Goal: Book appointment/travel/reservation

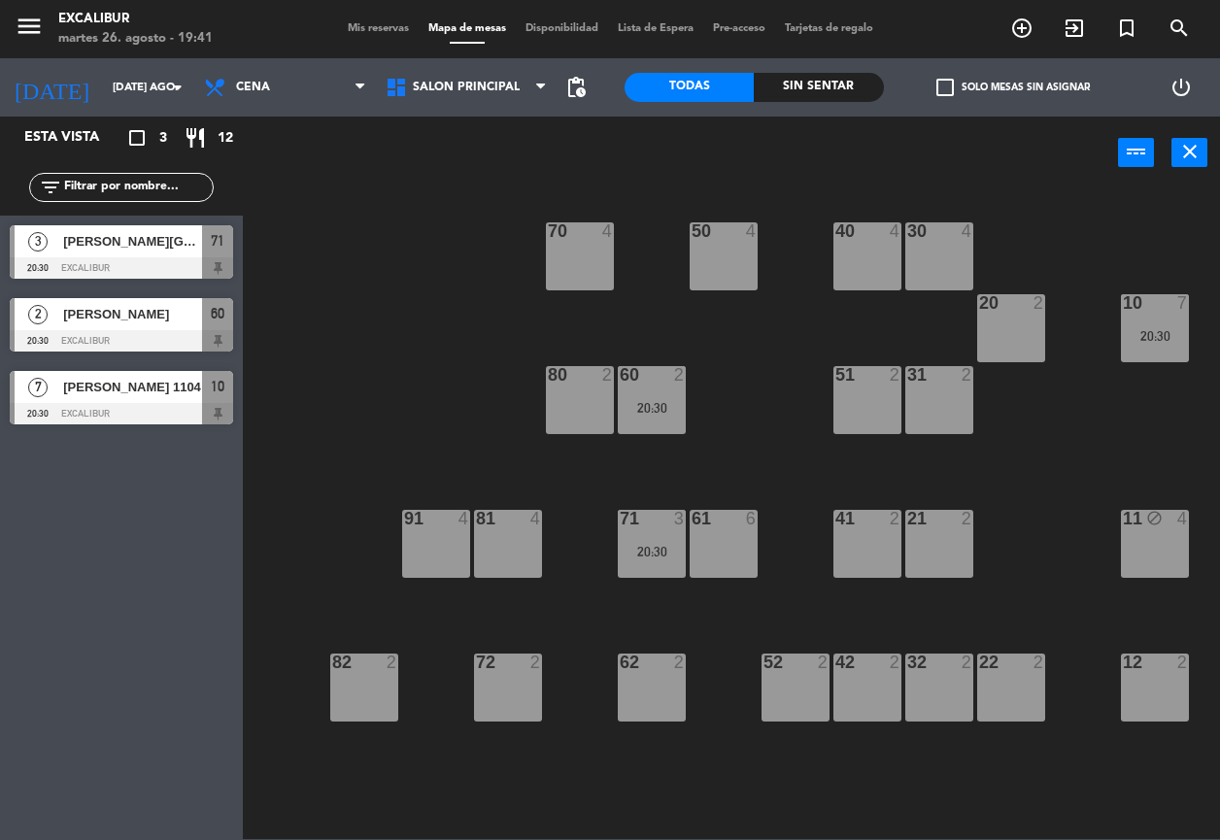
click at [880, 546] on div "41 2" at bounding box center [867, 544] width 68 height 68
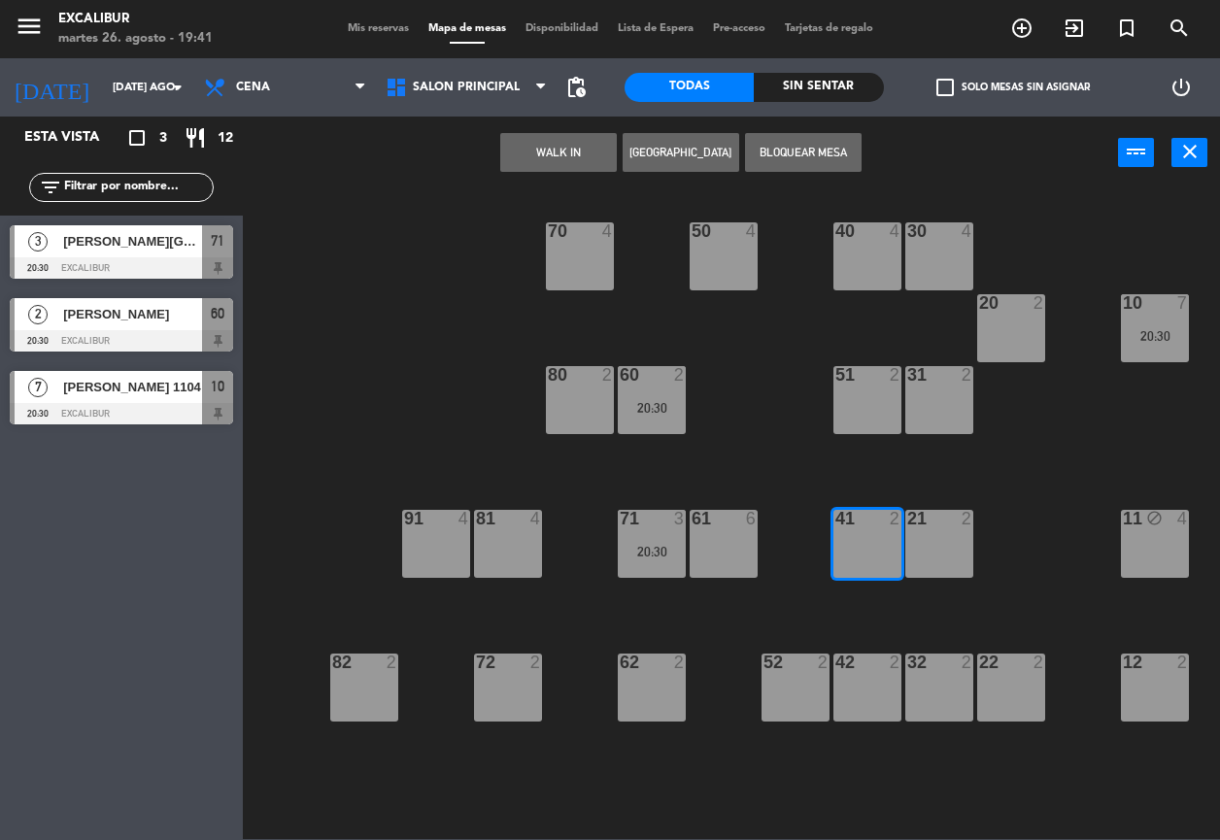
click at [650, 155] on button "[GEOGRAPHIC_DATA]" at bounding box center [680, 152] width 117 height 39
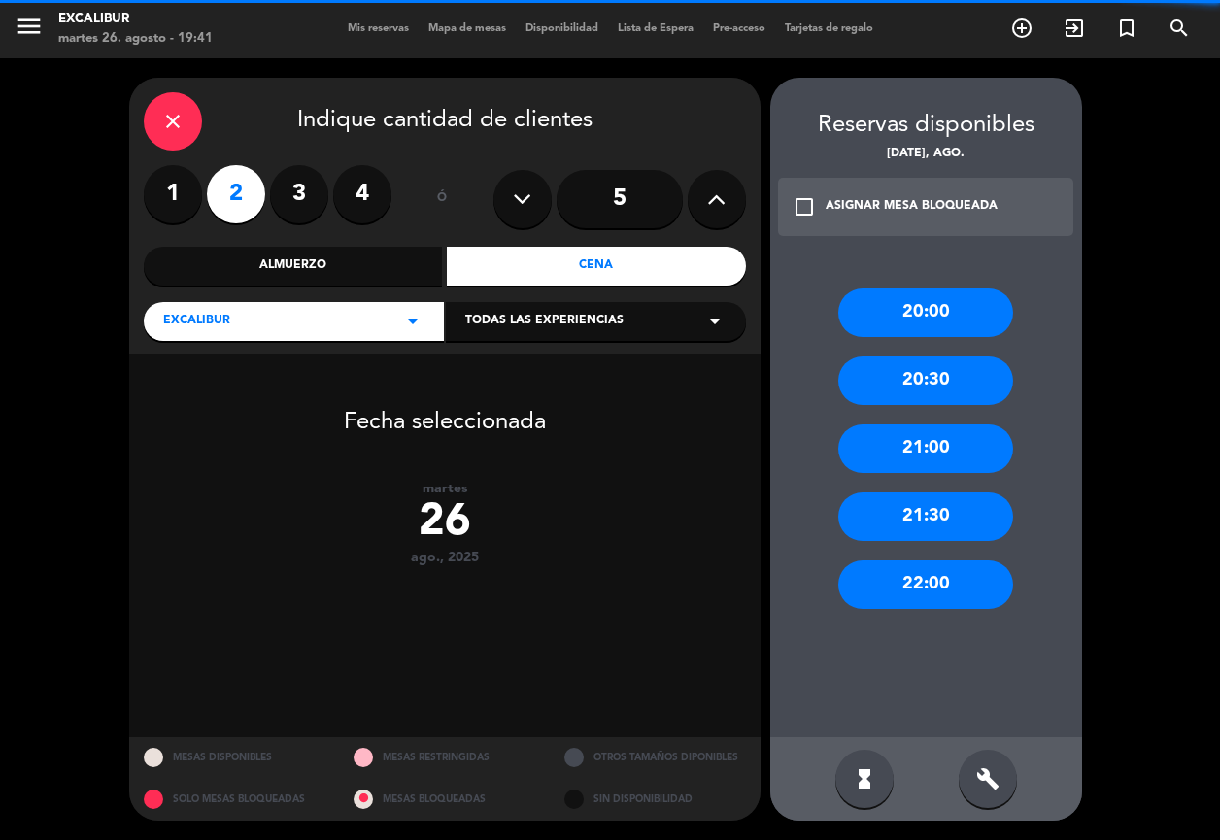
click at [181, 199] on label "1" at bounding box center [173, 194] width 58 height 58
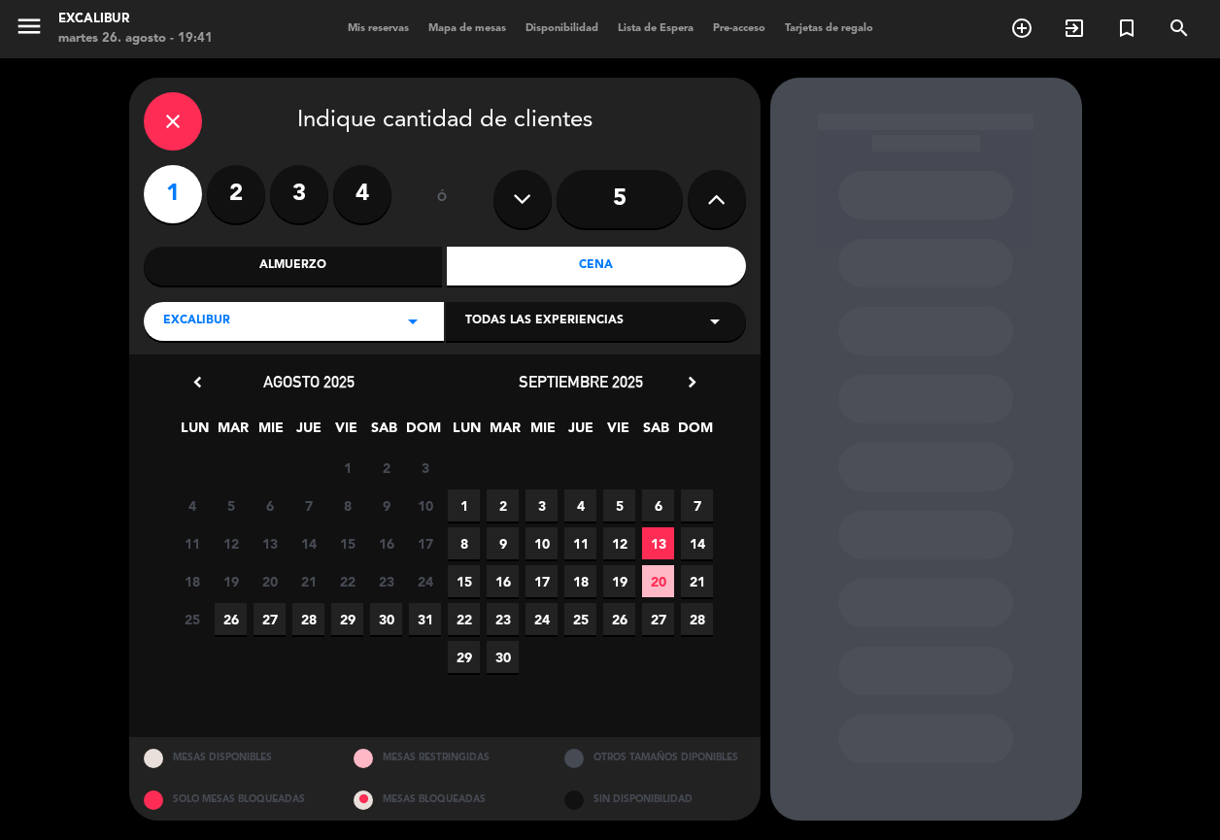
click at [227, 622] on span "26" at bounding box center [231, 619] width 32 height 32
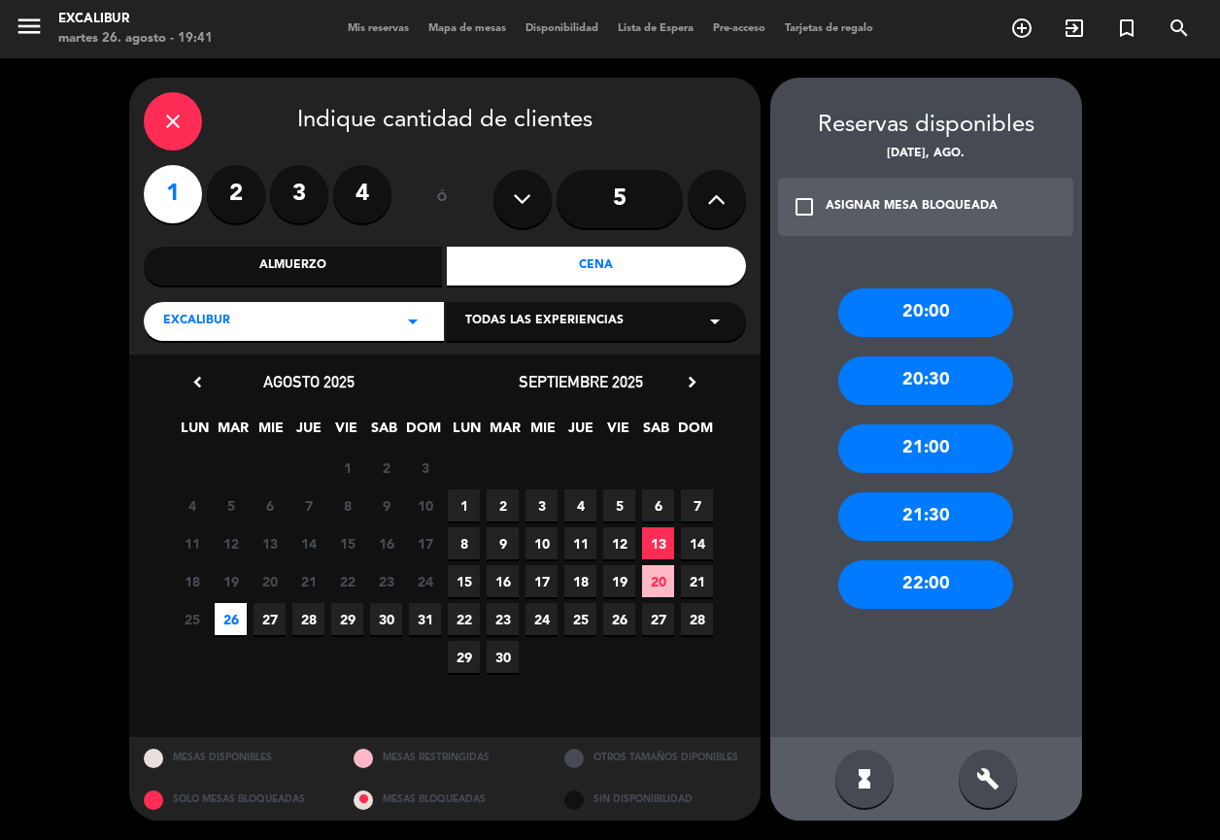
click at [921, 310] on div "20:00" at bounding box center [925, 312] width 175 height 49
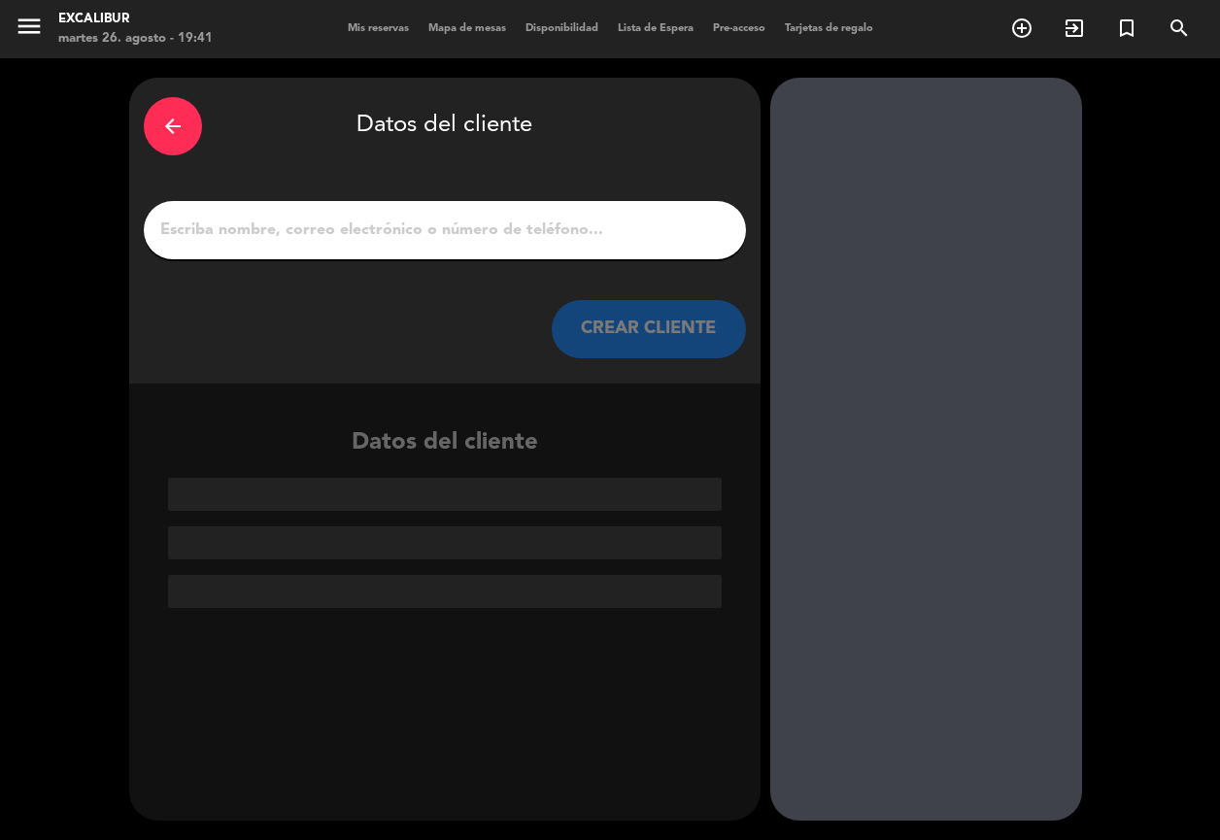
click at [635, 236] on input "1" at bounding box center [444, 230] width 573 height 27
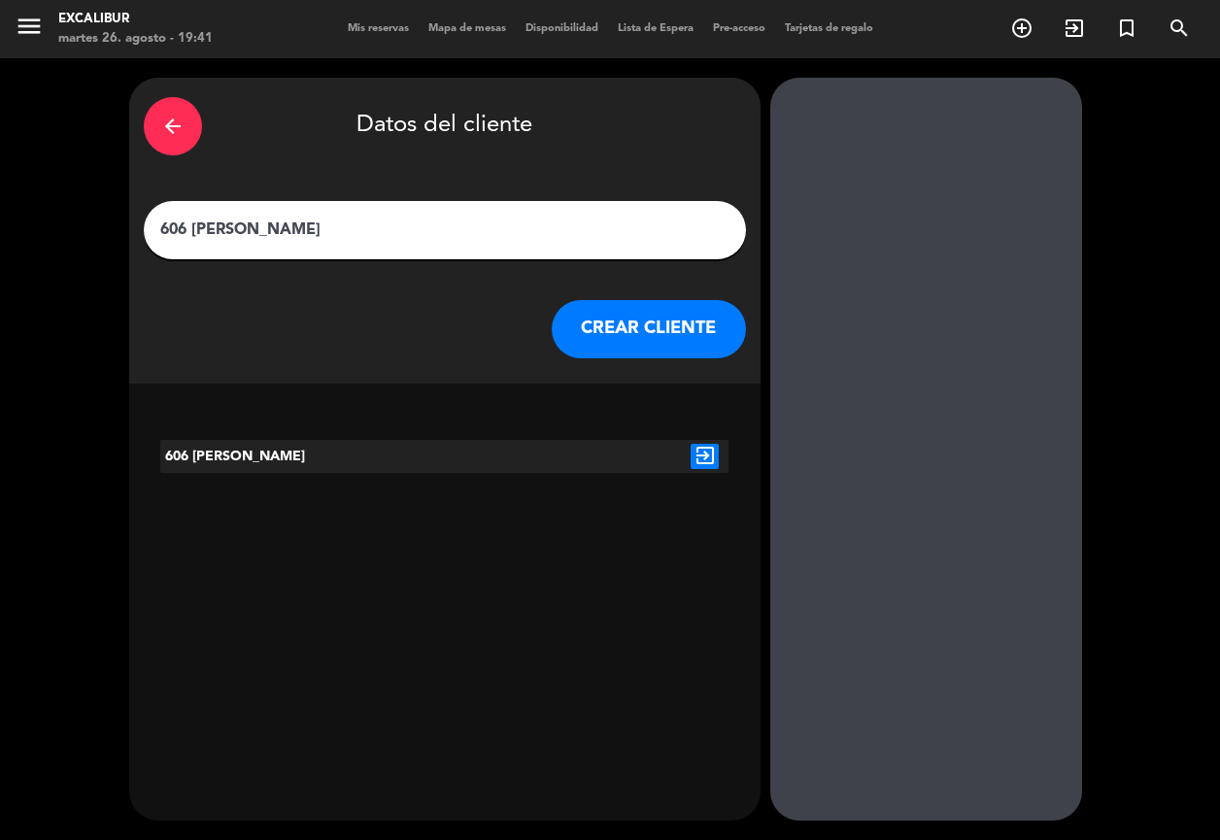
type input "606 [PERSON_NAME]"
click at [654, 321] on button "CREAR CLIENTE" at bounding box center [649, 329] width 194 height 58
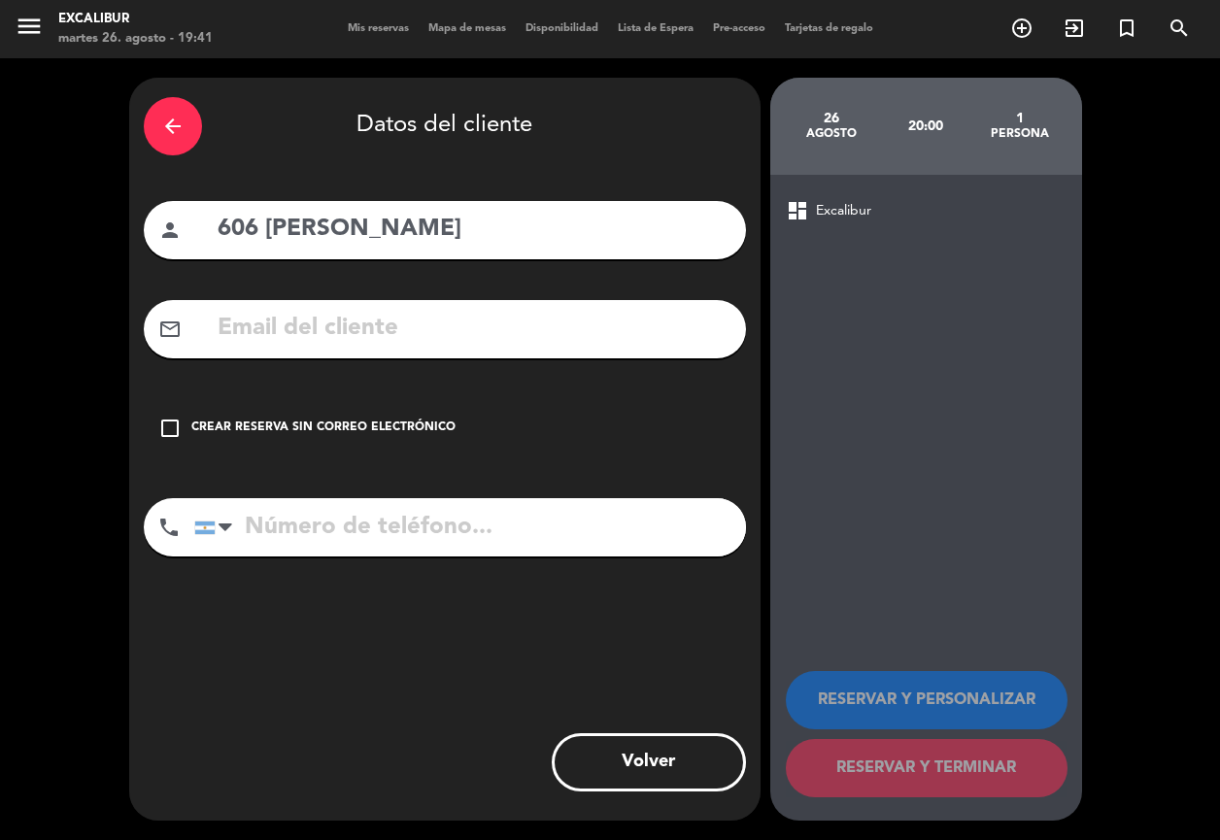
drag, startPoint x: 381, startPoint y: 426, endPoint x: 774, endPoint y: 690, distance: 473.8
click at [381, 427] on div "Crear reserva sin correo electrónico" at bounding box center [323, 428] width 264 height 19
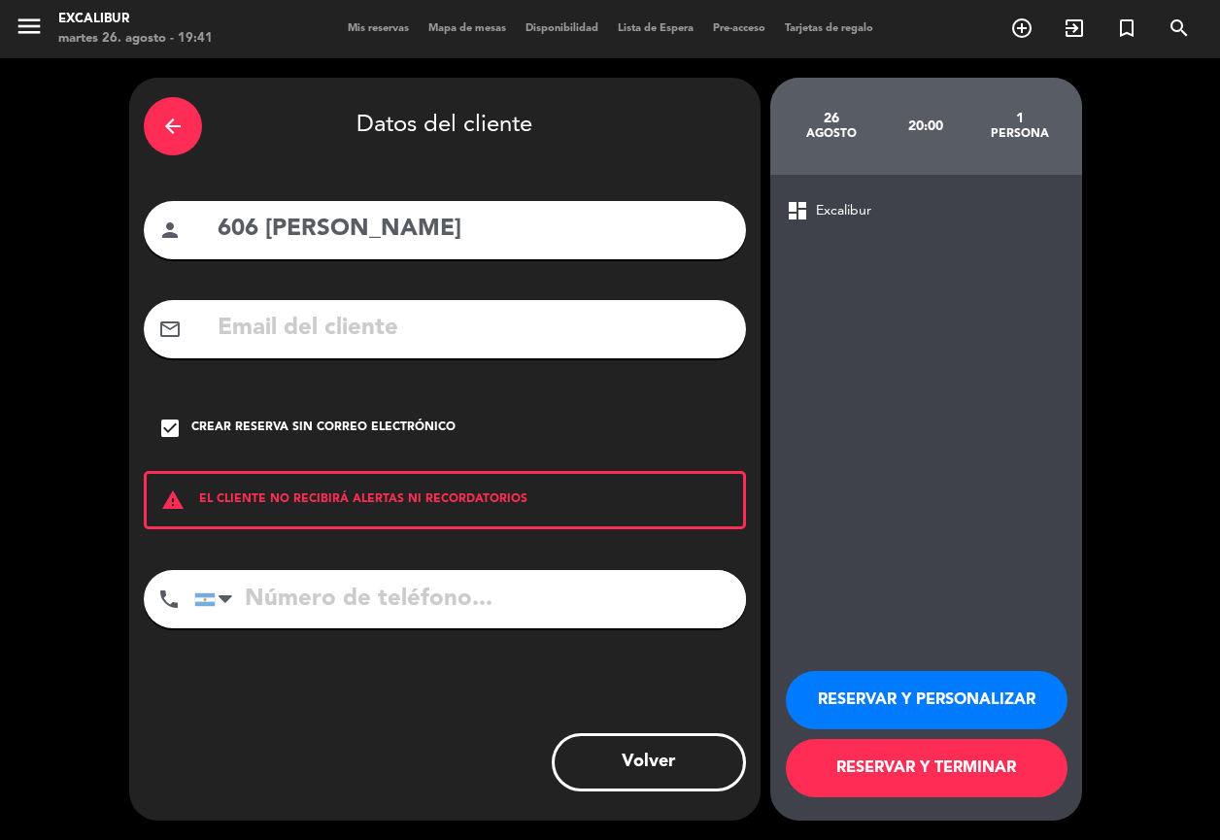
click at [895, 778] on button "RESERVAR Y TERMINAR" at bounding box center [927, 768] width 282 height 58
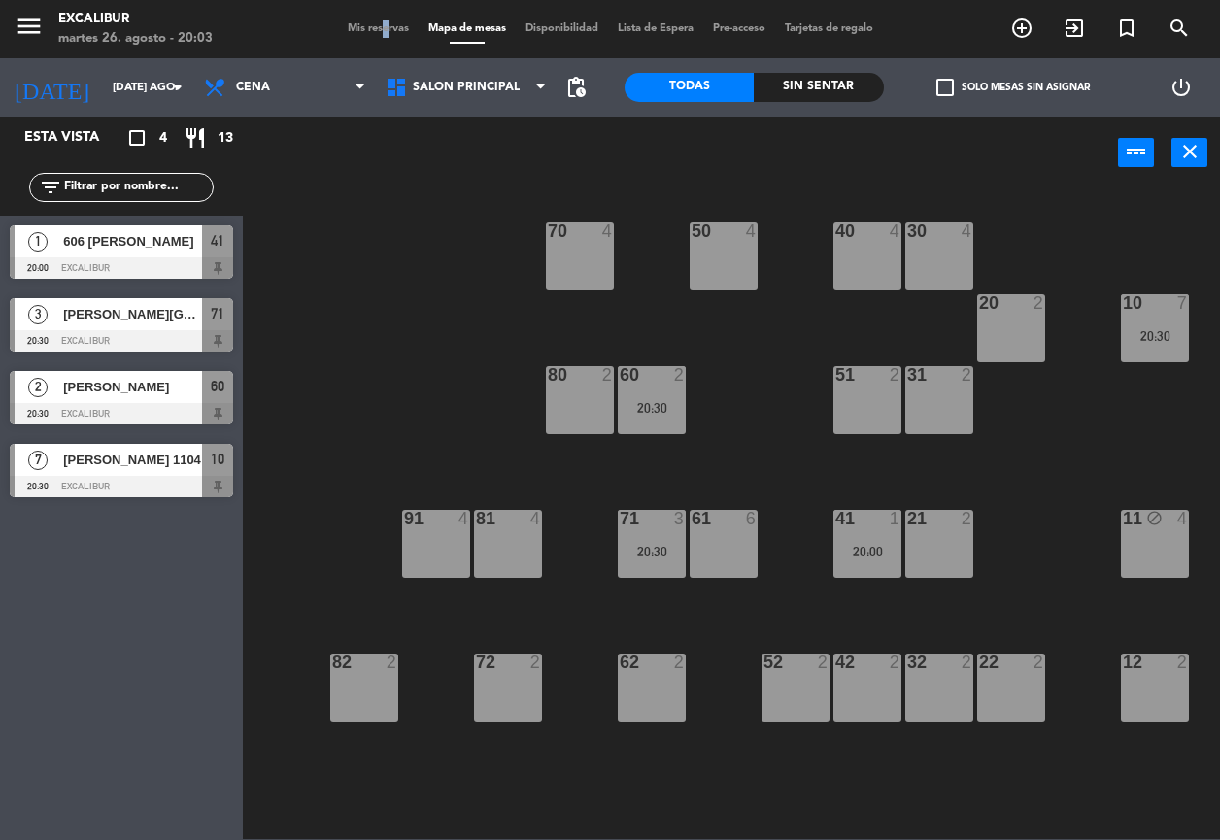
click at [370, 25] on span "Mis reservas" at bounding box center [378, 28] width 81 height 11
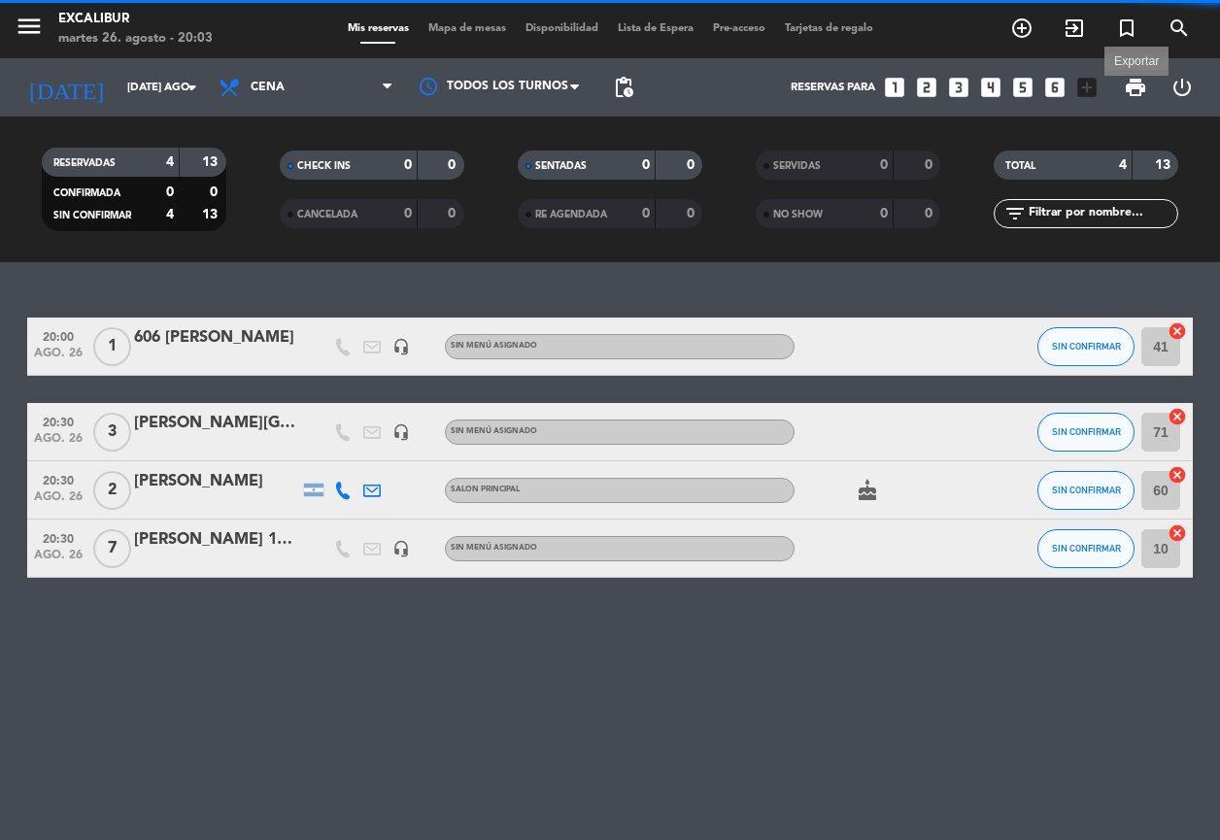
click at [1137, 85] on span "print" at bounding box center [1135, 87] width 23 height 23
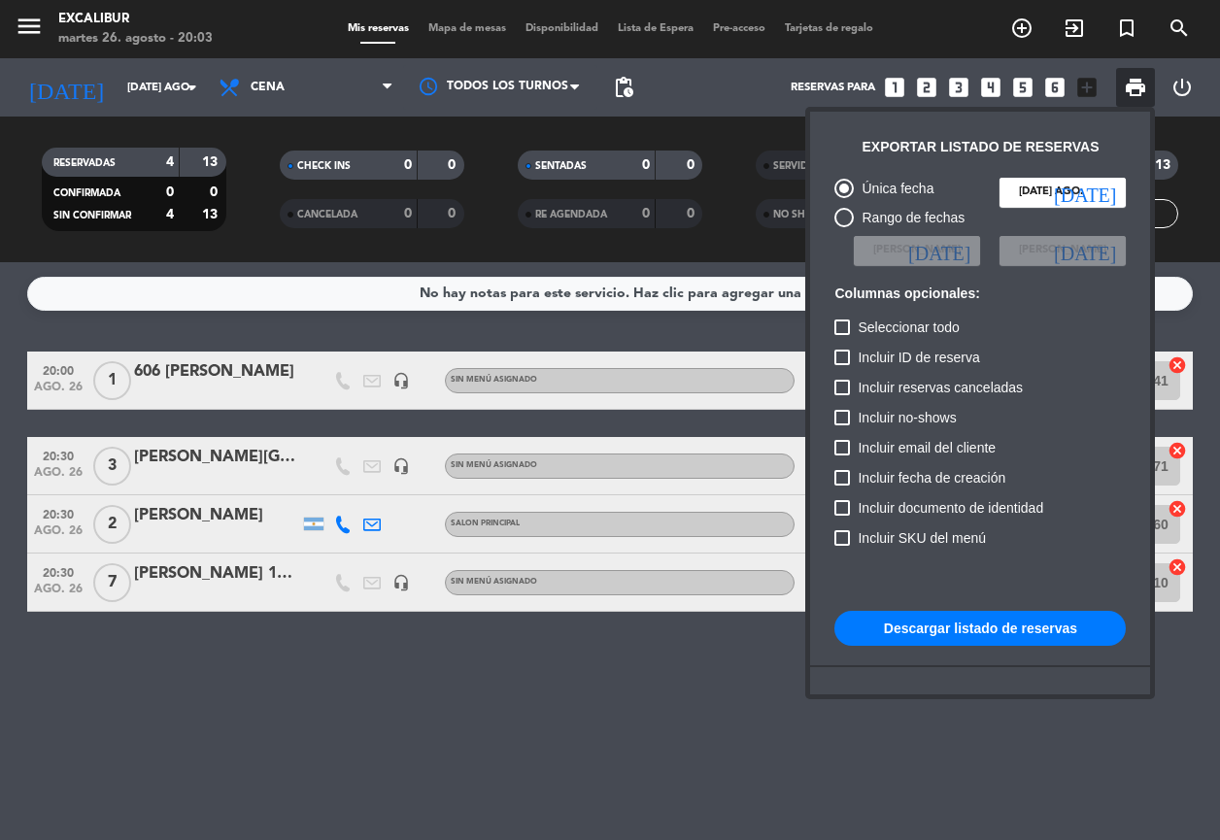
click at [957, 631] on button "Descargar listado de reservas" at bounding box center [979, 628] width 291 height 35
drag, startPoint x: 649, startPoint y: 721, endPoint x: 629, endPoint y: 620, distance: 102.8
click at [649, 718] on div at bounding box center [610, 420] width 1220 height 840
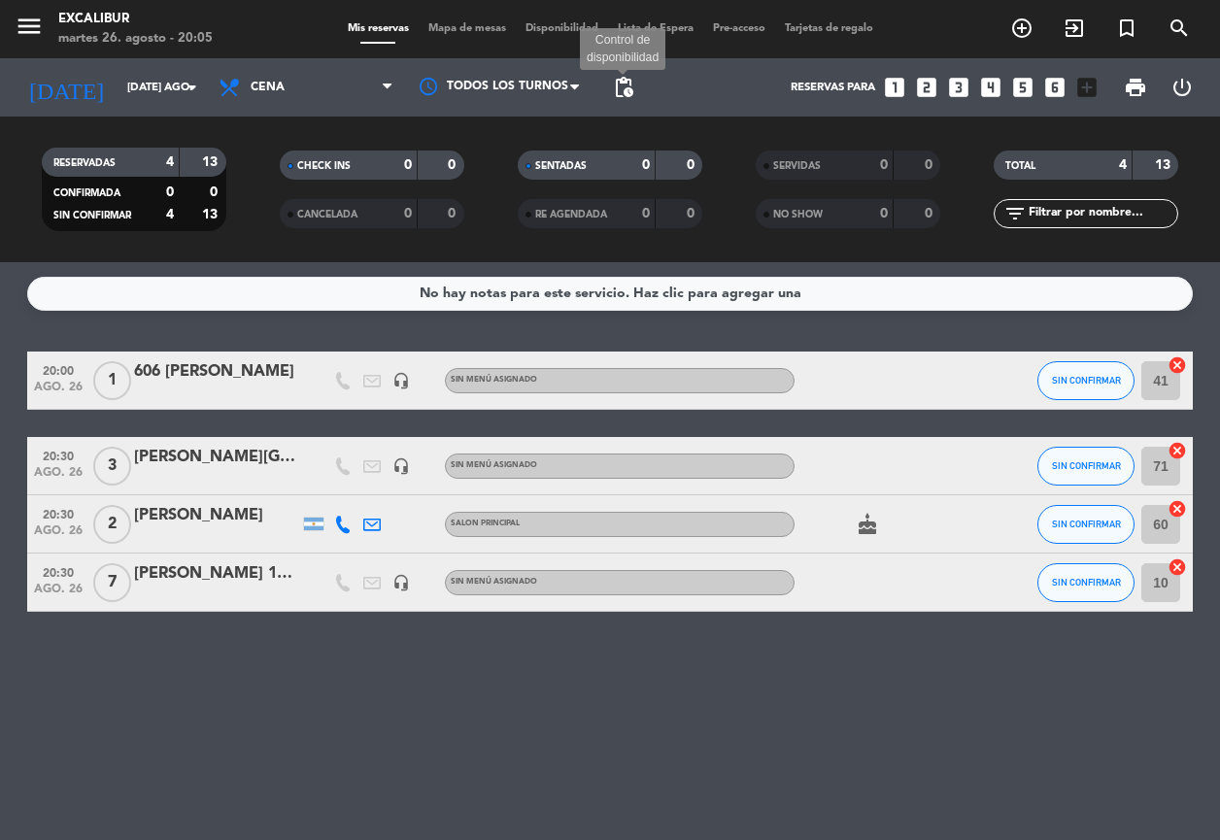
click at [625, 85] on span "pending_actions" at bounding box center [623, 87] width 23 height 23
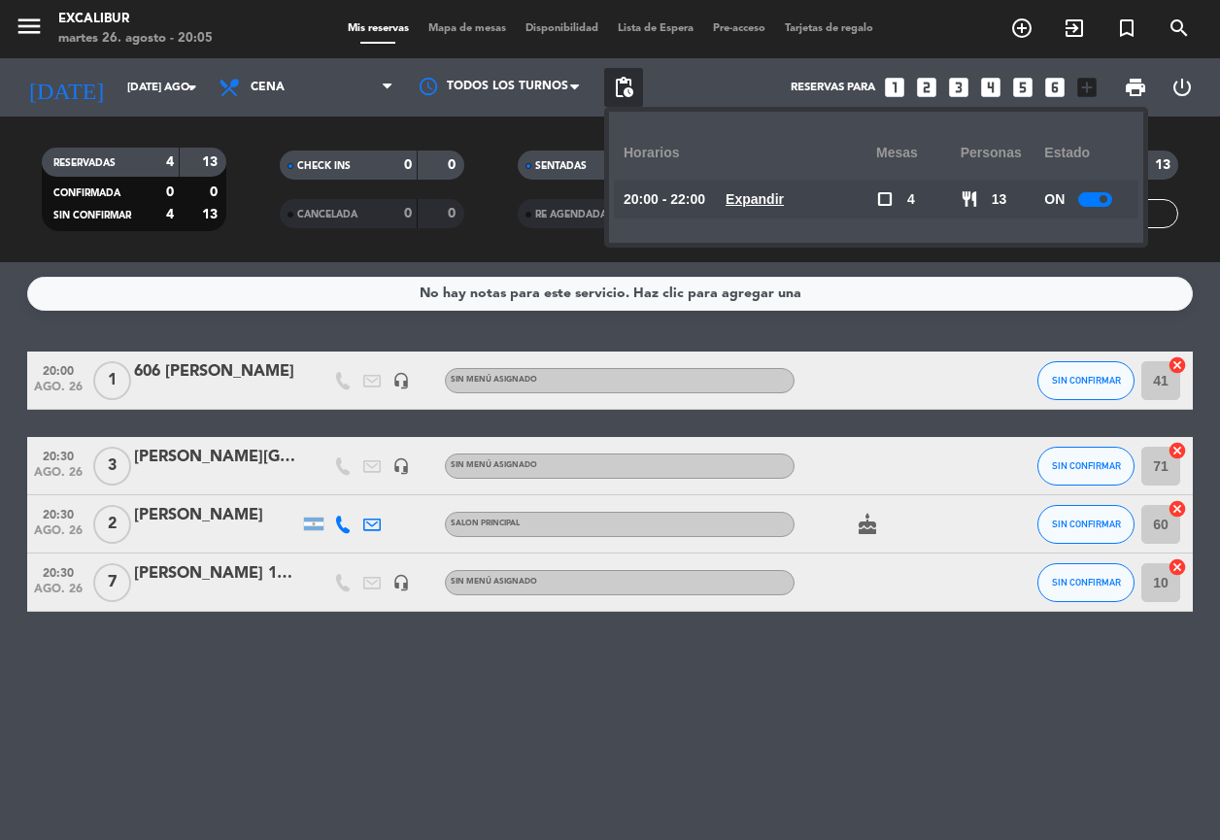
click at [1092, 198] on div at bounding box center [1095, 199] width 34 height 15
click at [463, 30] on span "Mapa de mesas" at bounding box center [467, 28] width 97 height 11
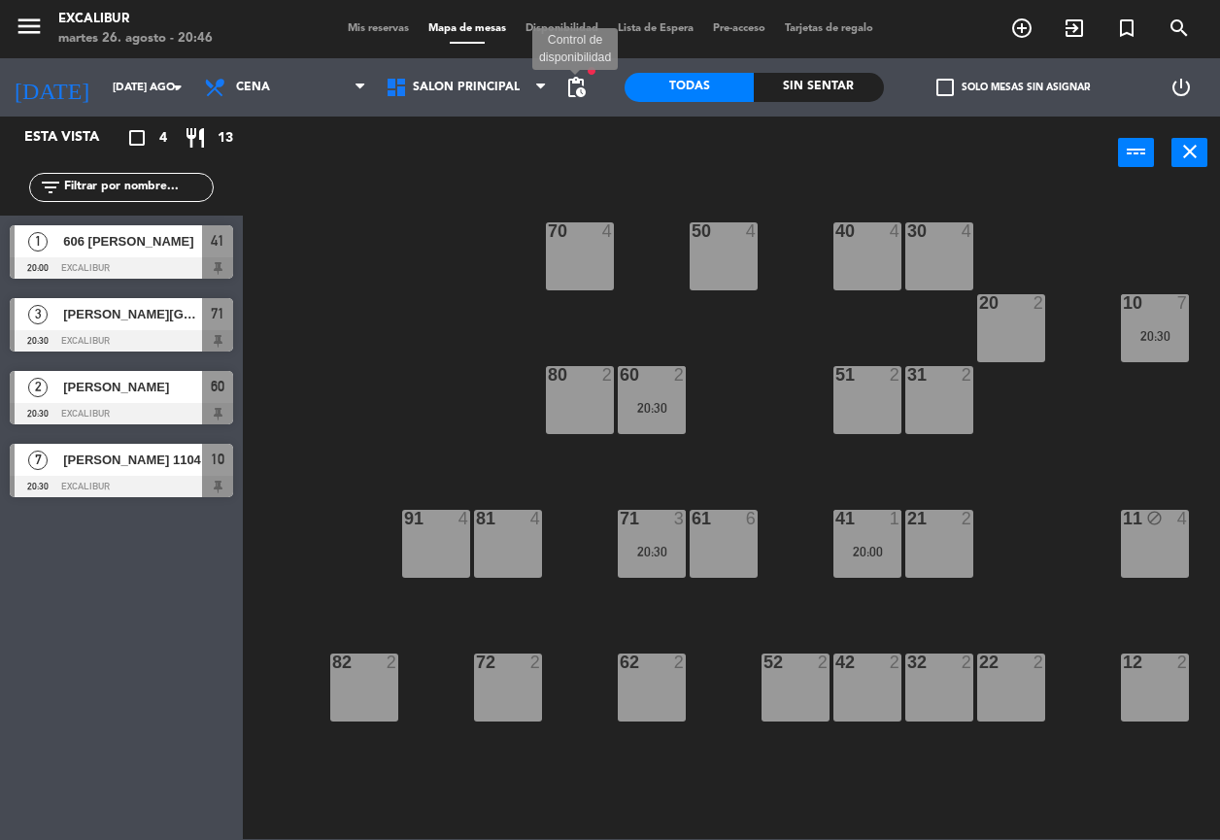
click at [575, 89] on span "pending_actions" at bounding box center [575, 87] width 23 height 23
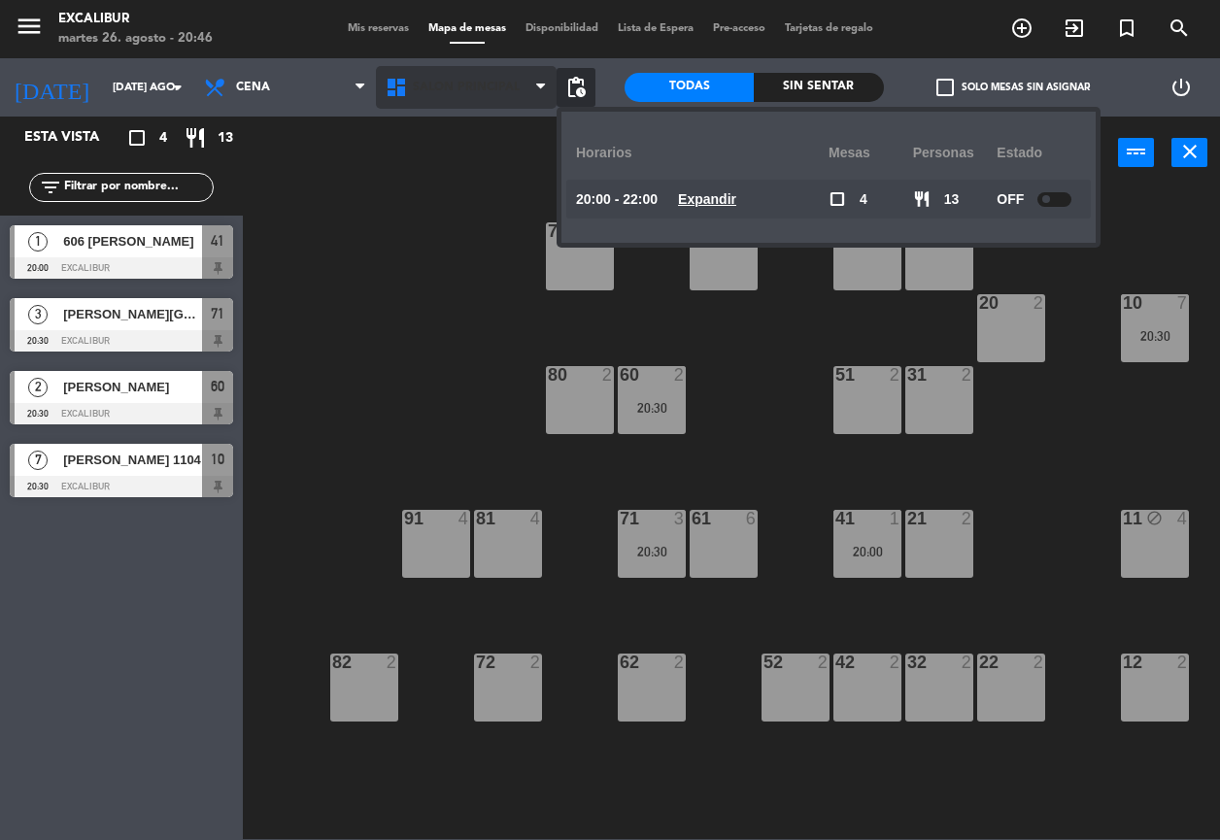
drag, startPoint x: 467, startPoint y: 340, endPoint x: 512, endPoint y: 98, distance: 245.9
click at [464, 328] on div "70 4 50 4 40 4 30 4 20 2 10 7 20:30 60 2 20:30 51 2 31 2 80 2 81 4 71 3 20:30 6…" at bounding box center [737, 513] width 964 height 651
